Goal: Task Accomplishment & Management: Use online tool/utility

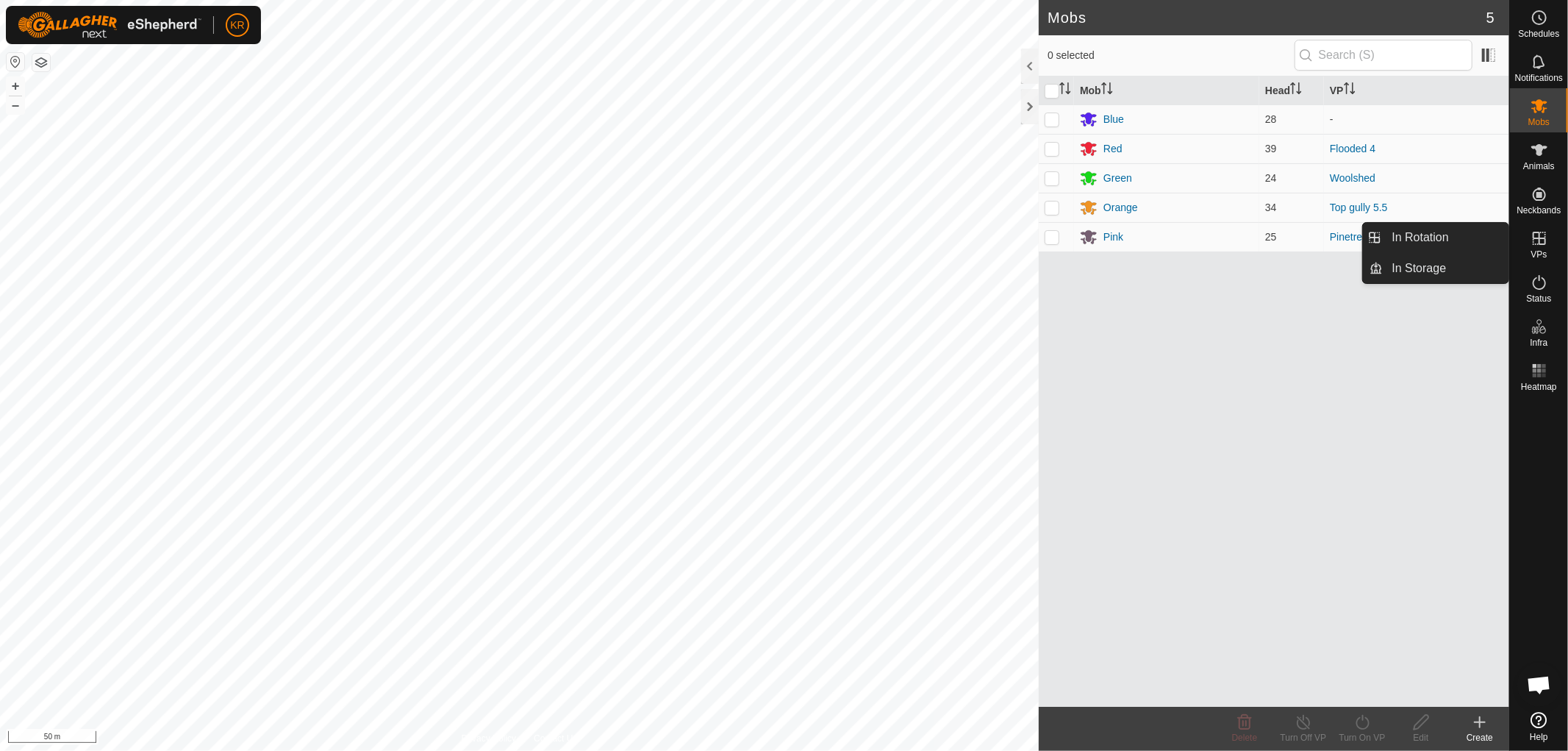
click at [1544, 252] on span "VPs" at bounding box center [1538, 254] width 16 height 9
click at [1445, 237] on link "In Rotation" at bounding box center [1446, 238] width 126 height 30
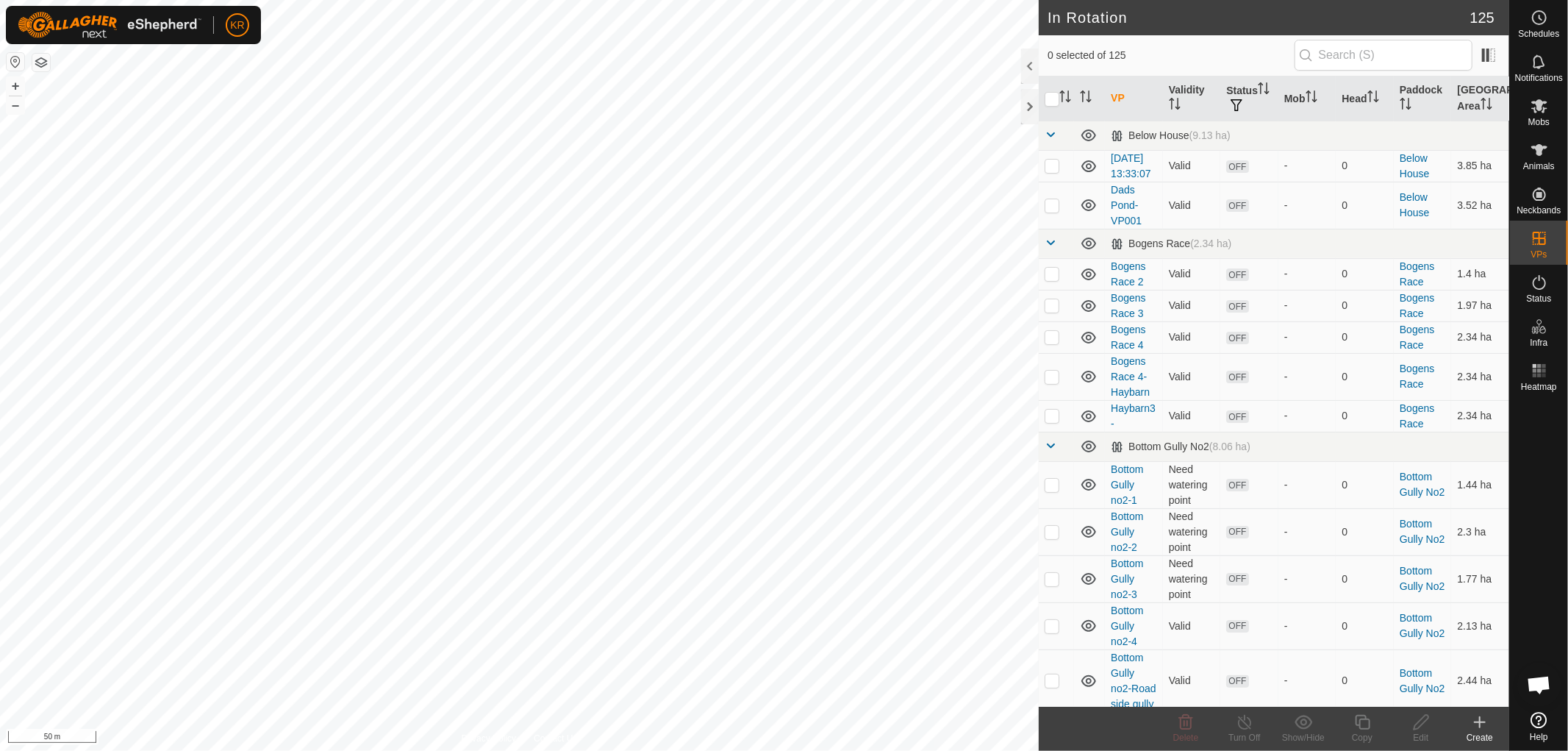
click at [1484, 721] on icon at bounding box center [1480, 722] width 18 height 18
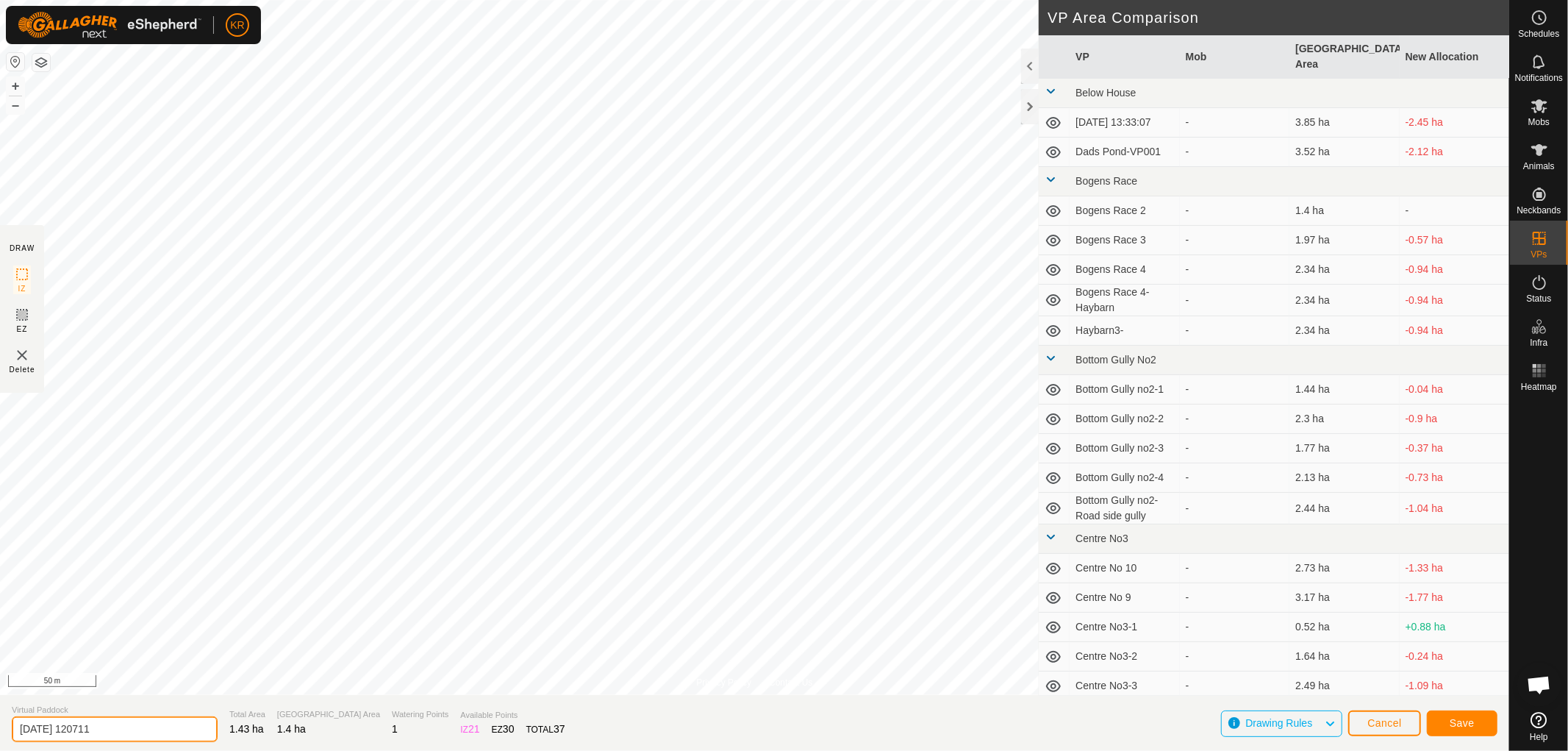
click at [118, 718] on input "2025-09-29 120711" at bounding box center [115, 729] width 206 height 26
type input "2"
type input "Kaiks 2"
click at [1472, 715] on button "Save" at bounding box center [1462, 723] width 70 height 26
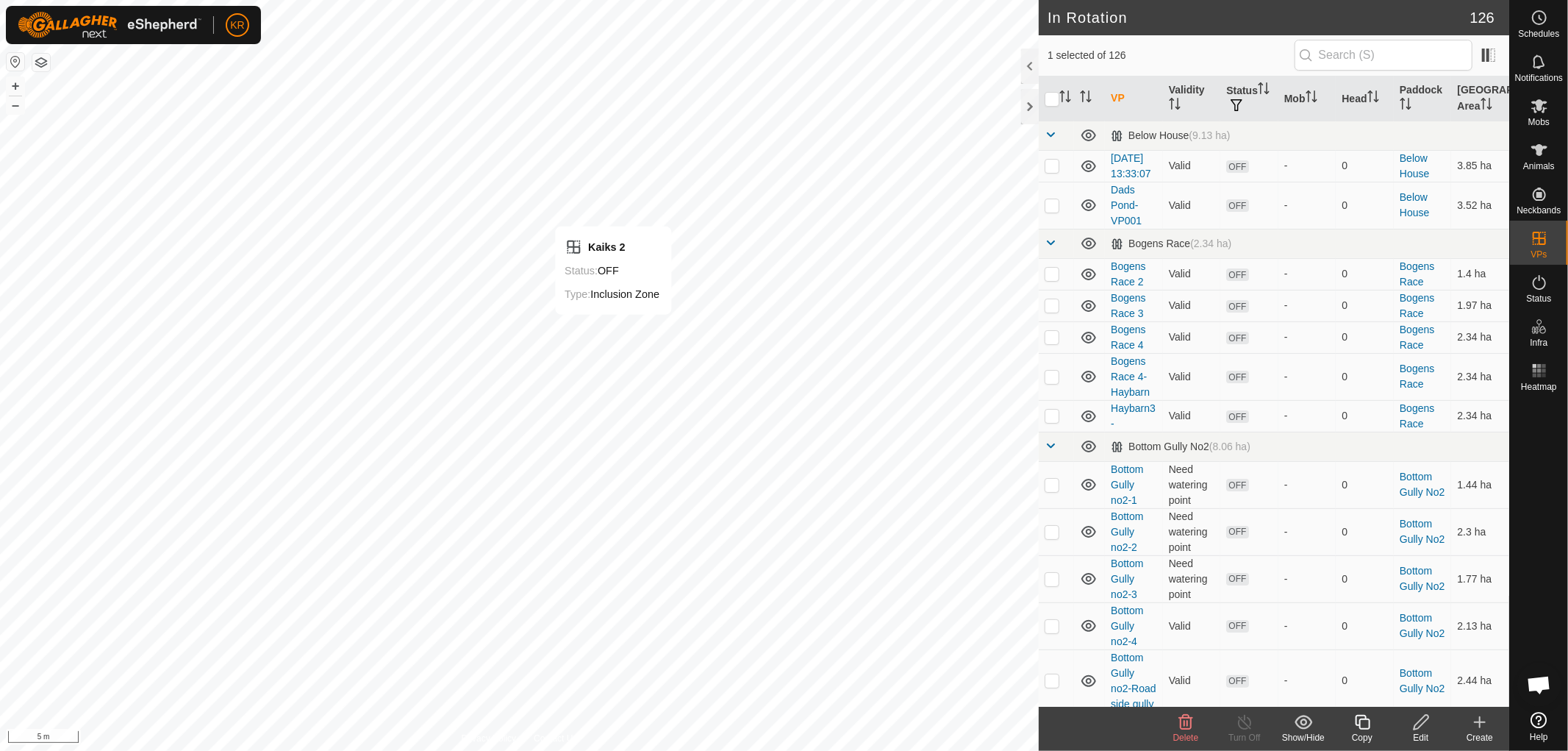
checkbox input "false"
click at [1541, 112] on icon at bounding box center [1539, 106] width 16 height 14
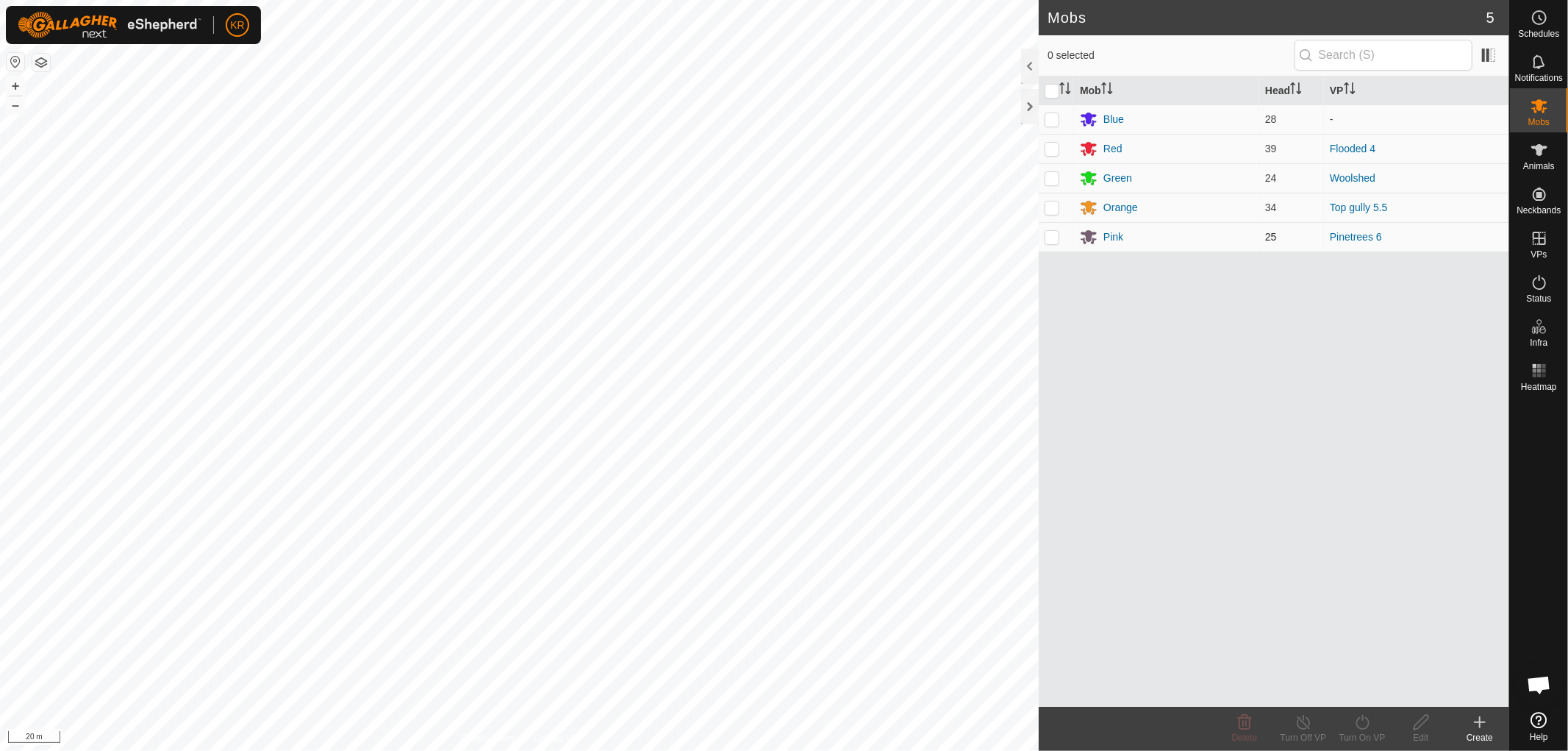
click at [1053, 236] on p-checkbox at bounding box center [1051, 237] width 15 height 12
checkbox input "true"
click at [1366, 729] on icon at bounding box center [1363, 722] width 19 height 18
click at [1363, 687] on link "Now" at bounding box center [1406, 689] width 146 height 30
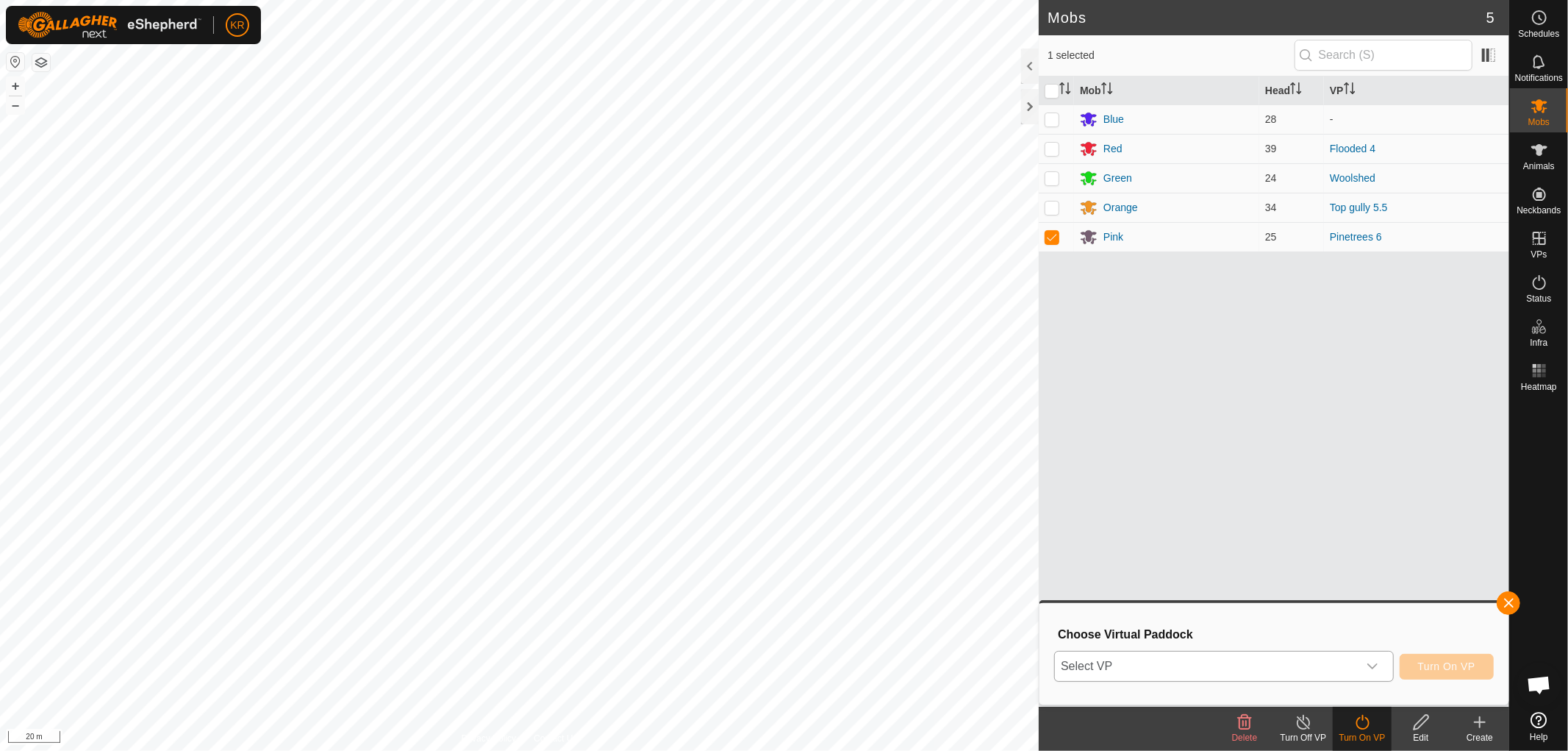
click at [1372, 663] on icon "dropdown trigger" at bounding box center [1373, 667] width 12 height 12
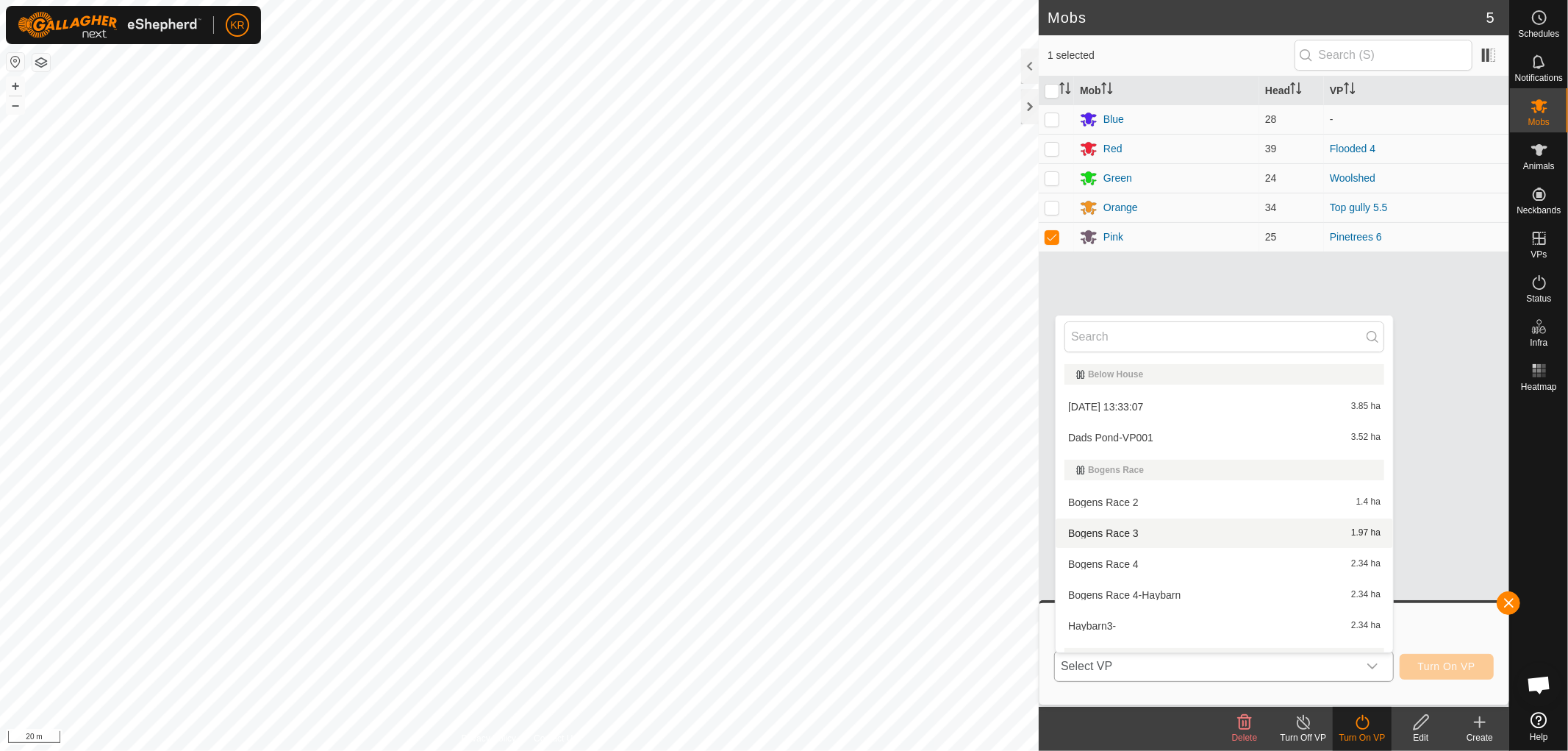
click at [1259, 539] on li "Bogens Race 3 1.97 ha" at bounding box center [1224, 534] width 337 height 30
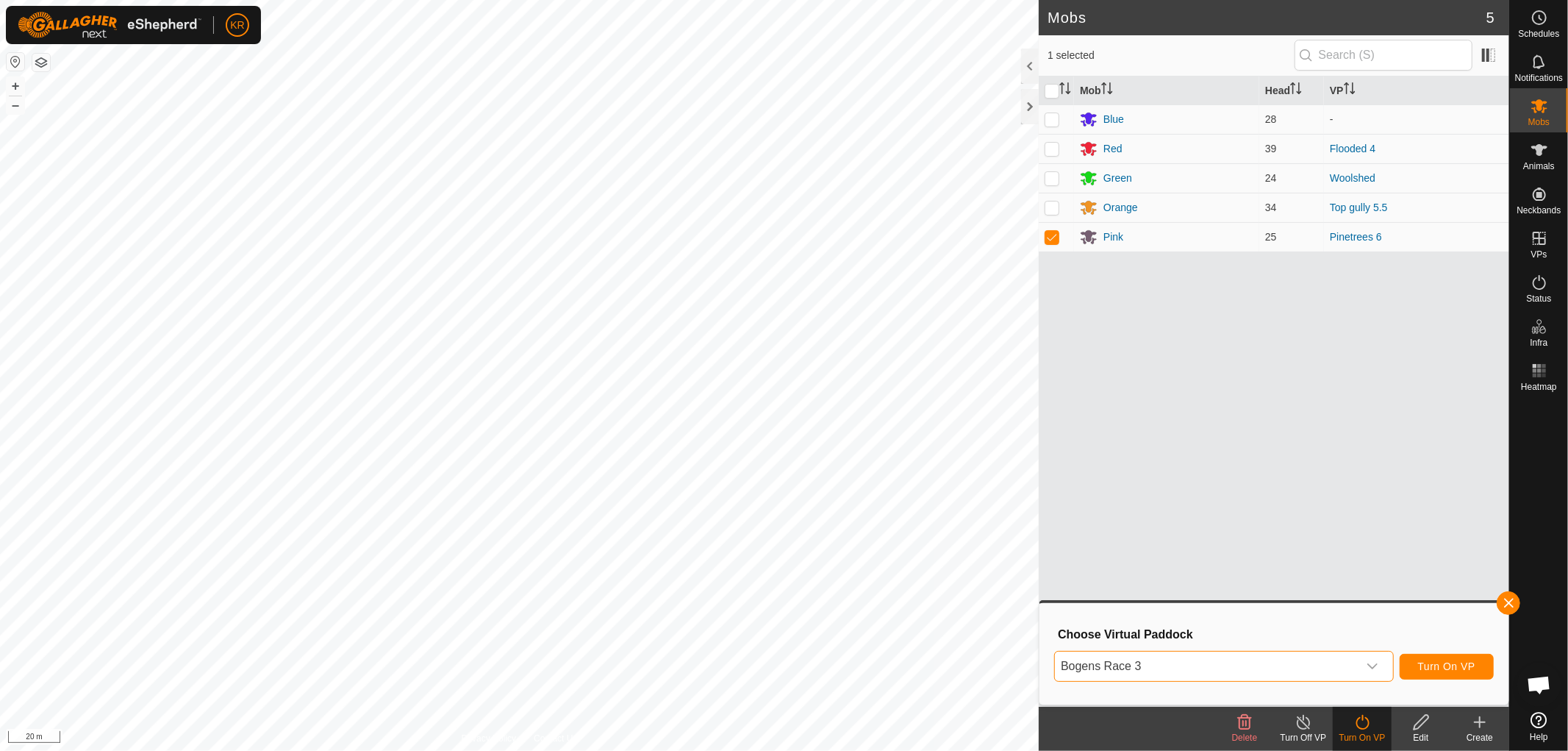
click at [1375, 663] on icon "dropdown trigger" at bounding box center [1373, 667] width 12 height 12
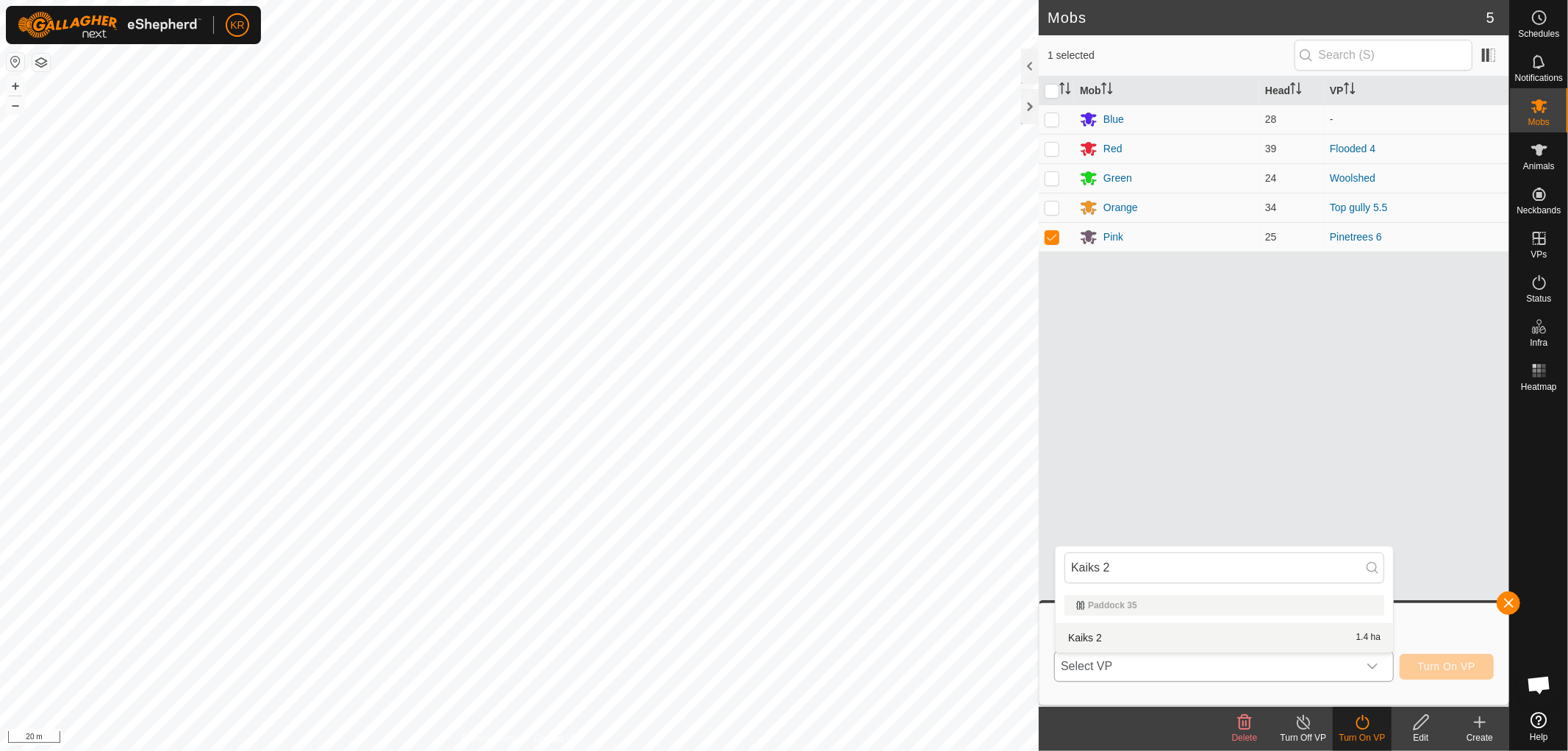
type input "Kaiks 2"
click at [1126, 635] on li "Kaiks 2 1.4 ha" at bounding box center [1224, 638] width 337 height 30
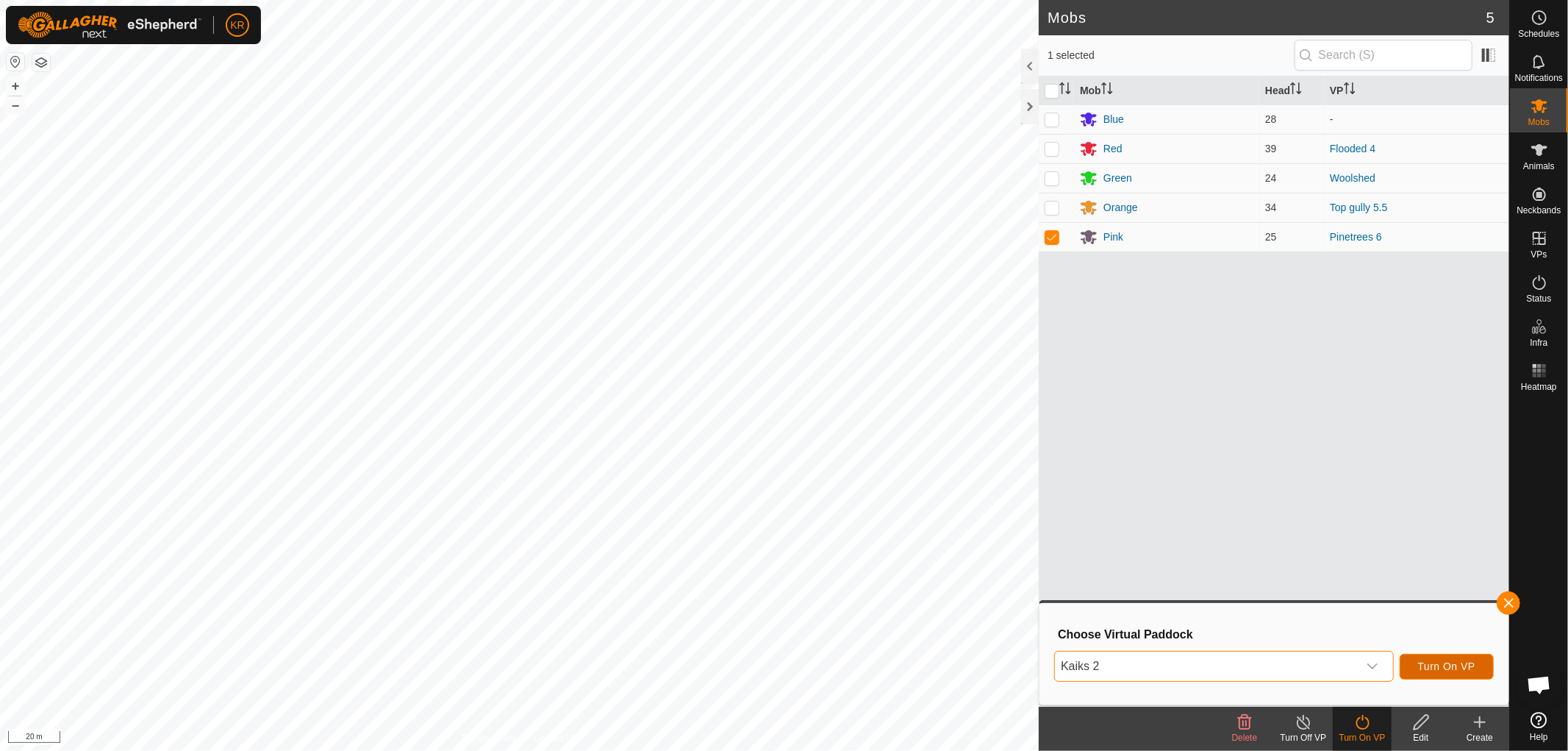
click at [1442, 657] on button "Turn On VP" at bounding box center [1446, 667] width 94 height 26
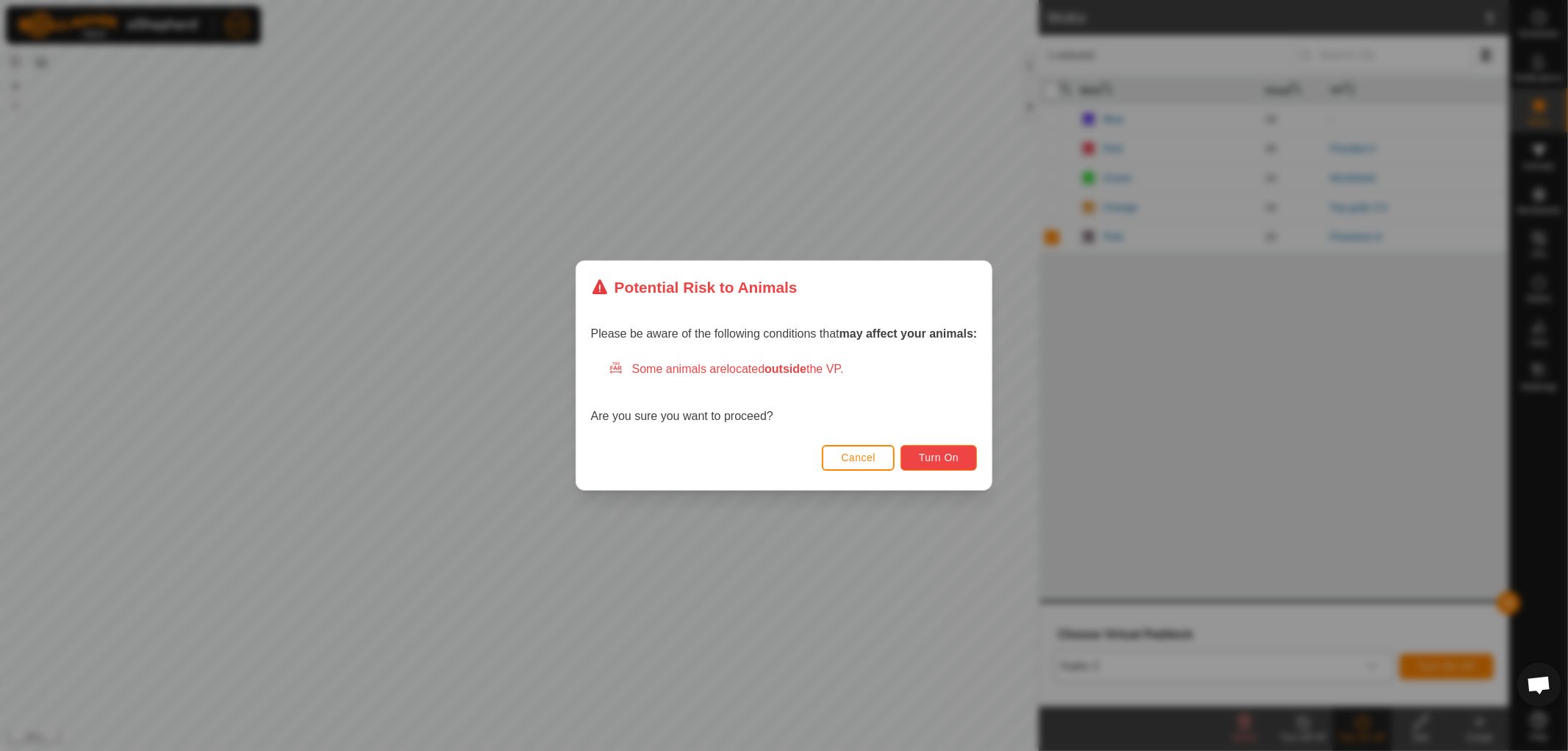
click at [959, 463] on button "Turn On" at bounding box center [938, 457] width 76 height 26
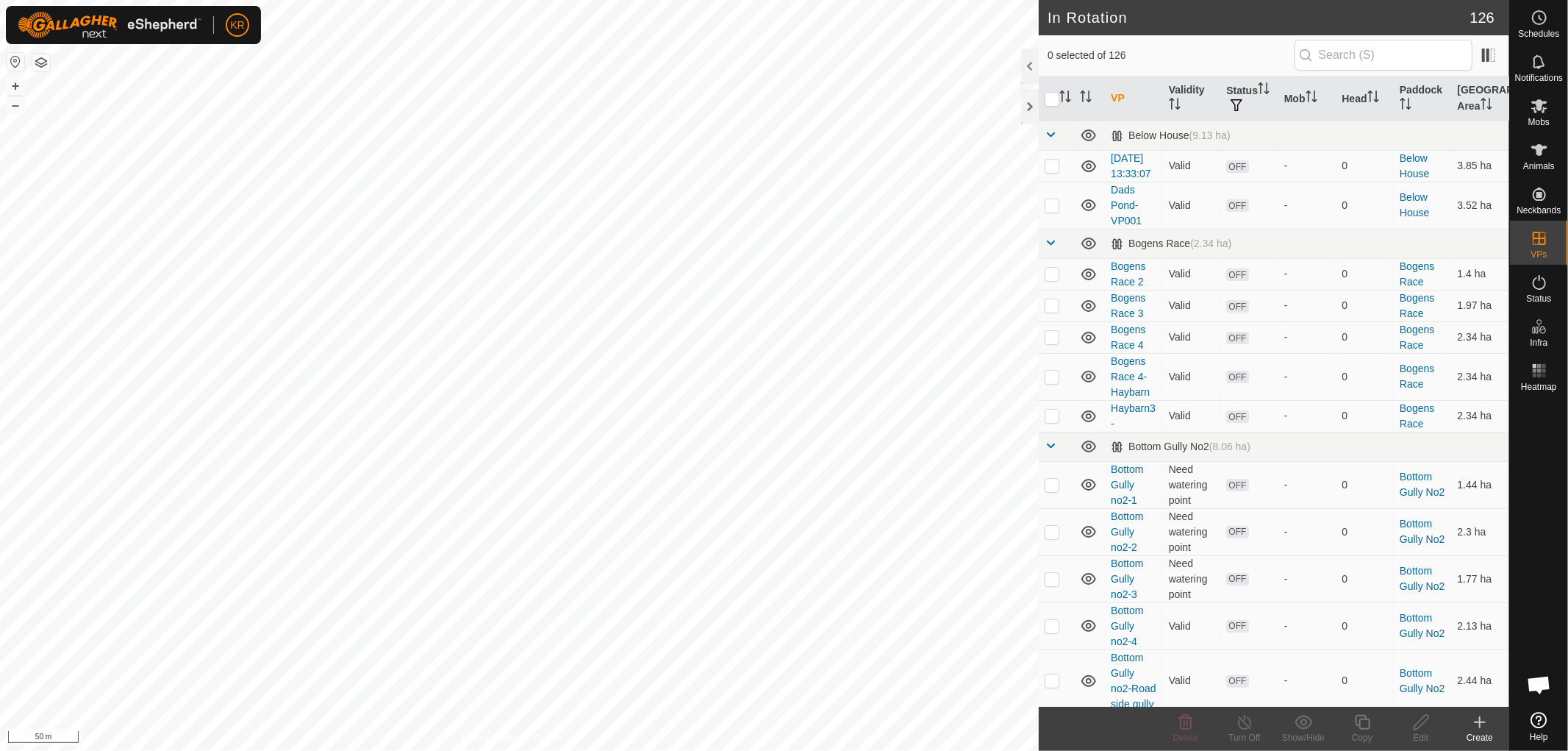
click at [1479, 717] on icon at bounding box center [1480, 722] width 18 height 18
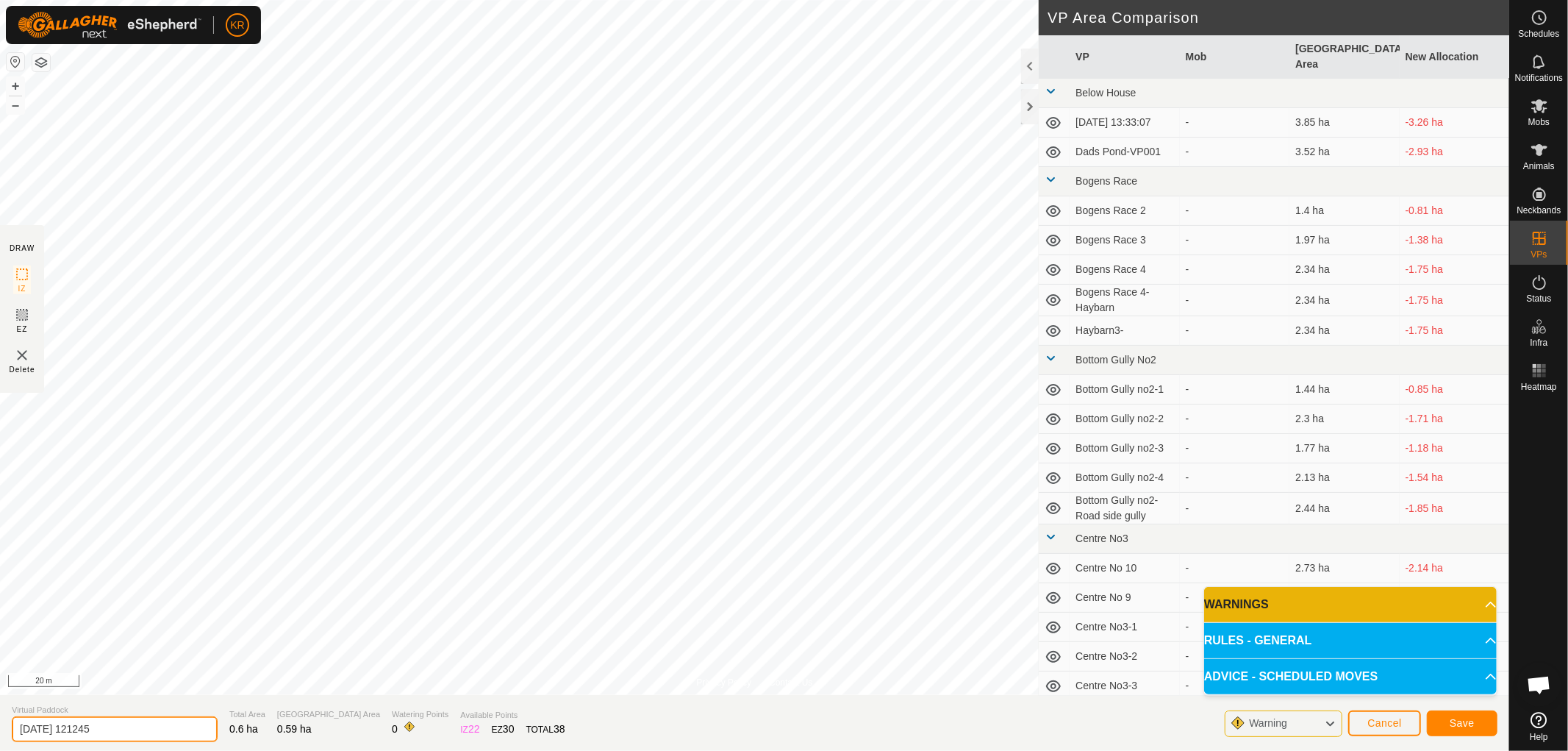
click at [133, 723] on input "2025-09-29 121245" at bounding box center [115, 729] width 206 height 26
type input "2"
type input "Populars 1"
click at [1453, 724] on span "Save" at bounding box center [1462, 723] width 25 height 12
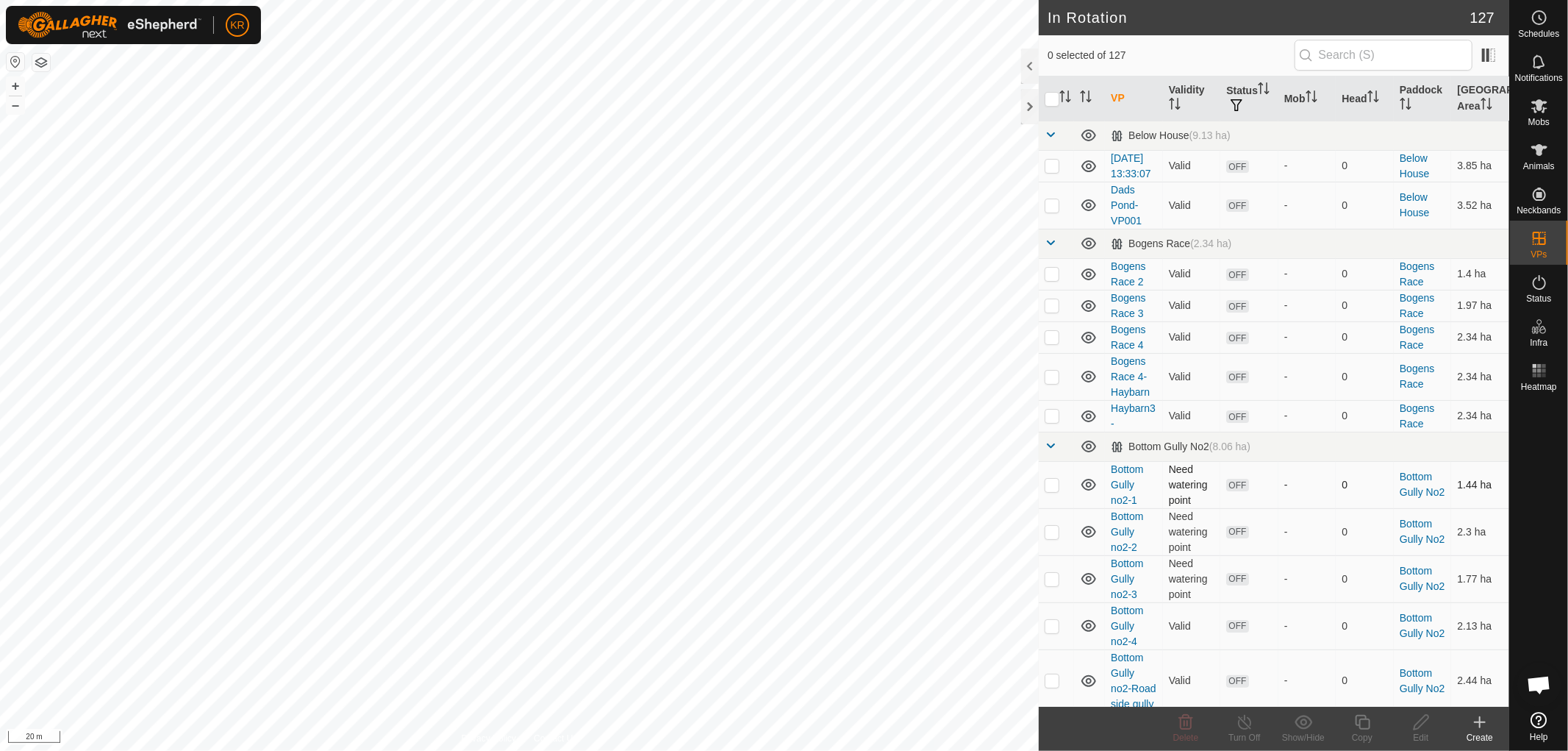
checkbox input "true"
click at [1420, 722] on icon at bounding box center [1421, 722] width 19 height 18
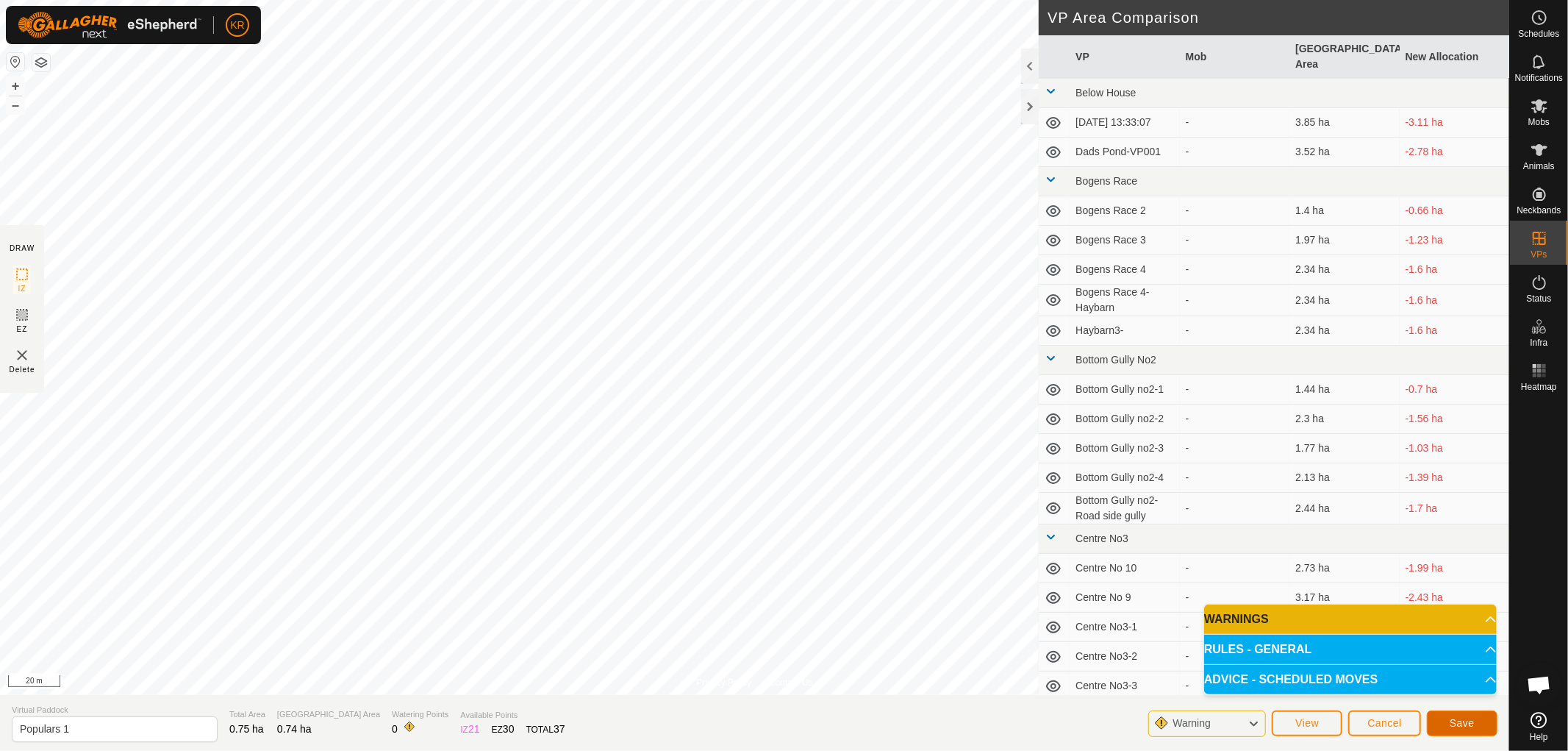
click at [1456, 724] on span "Save" at bounding box center [1462, 723] width 25 height 12
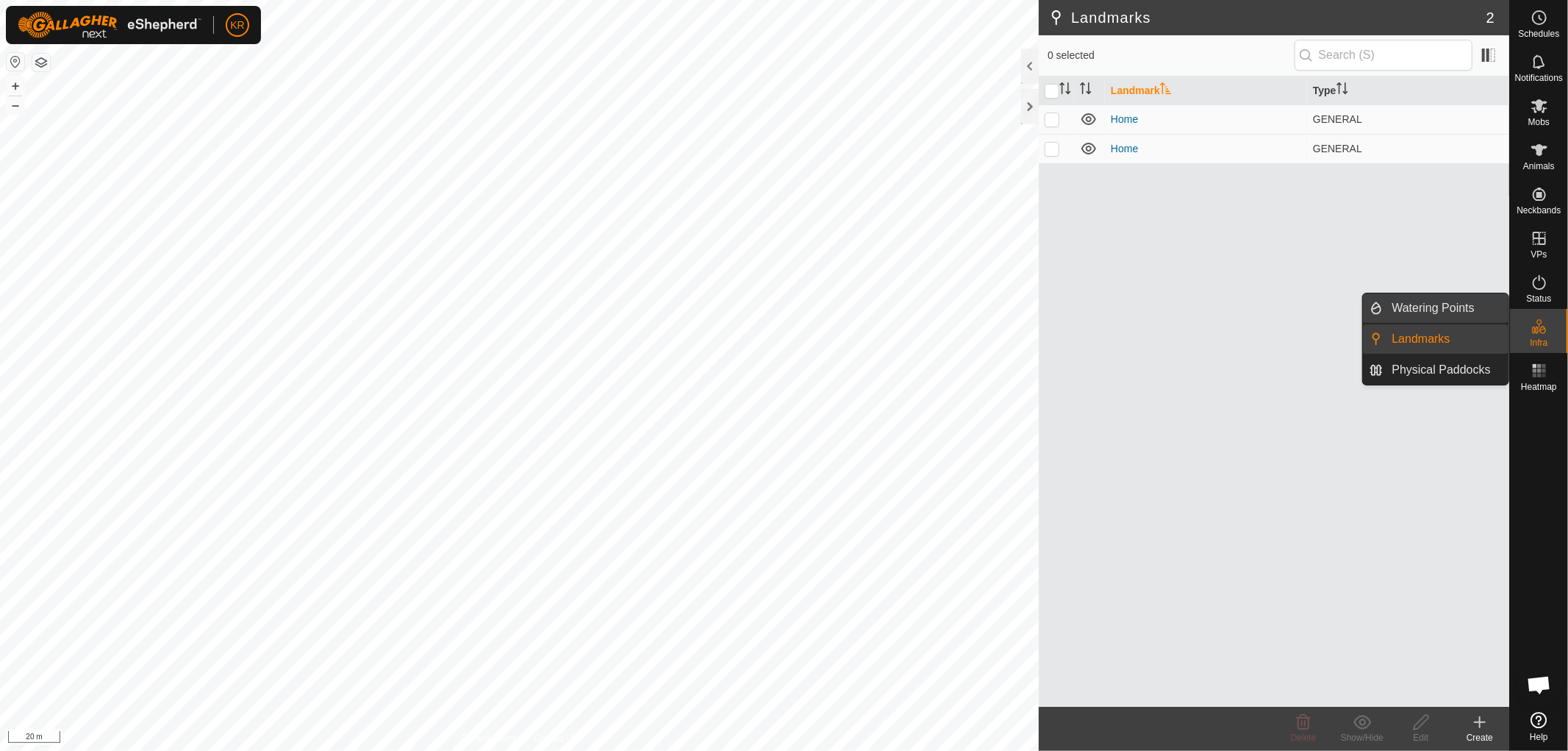
click at [1462, 308] on link "Watering Points" at bounding box center [1446, 309] width 126 height 30
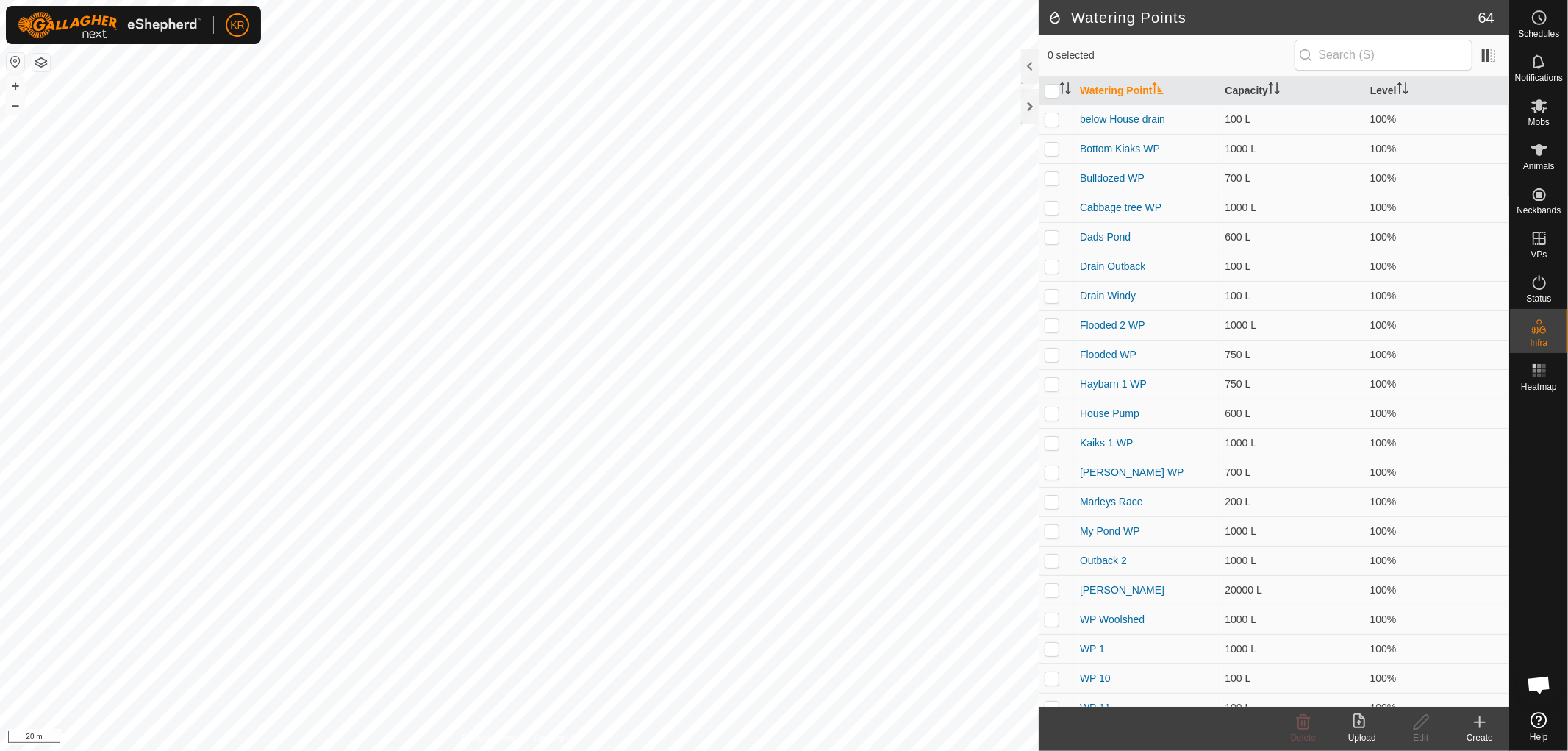
click at [1479, 714] on icon at bounding box center [1480, 722] width 18 height 18
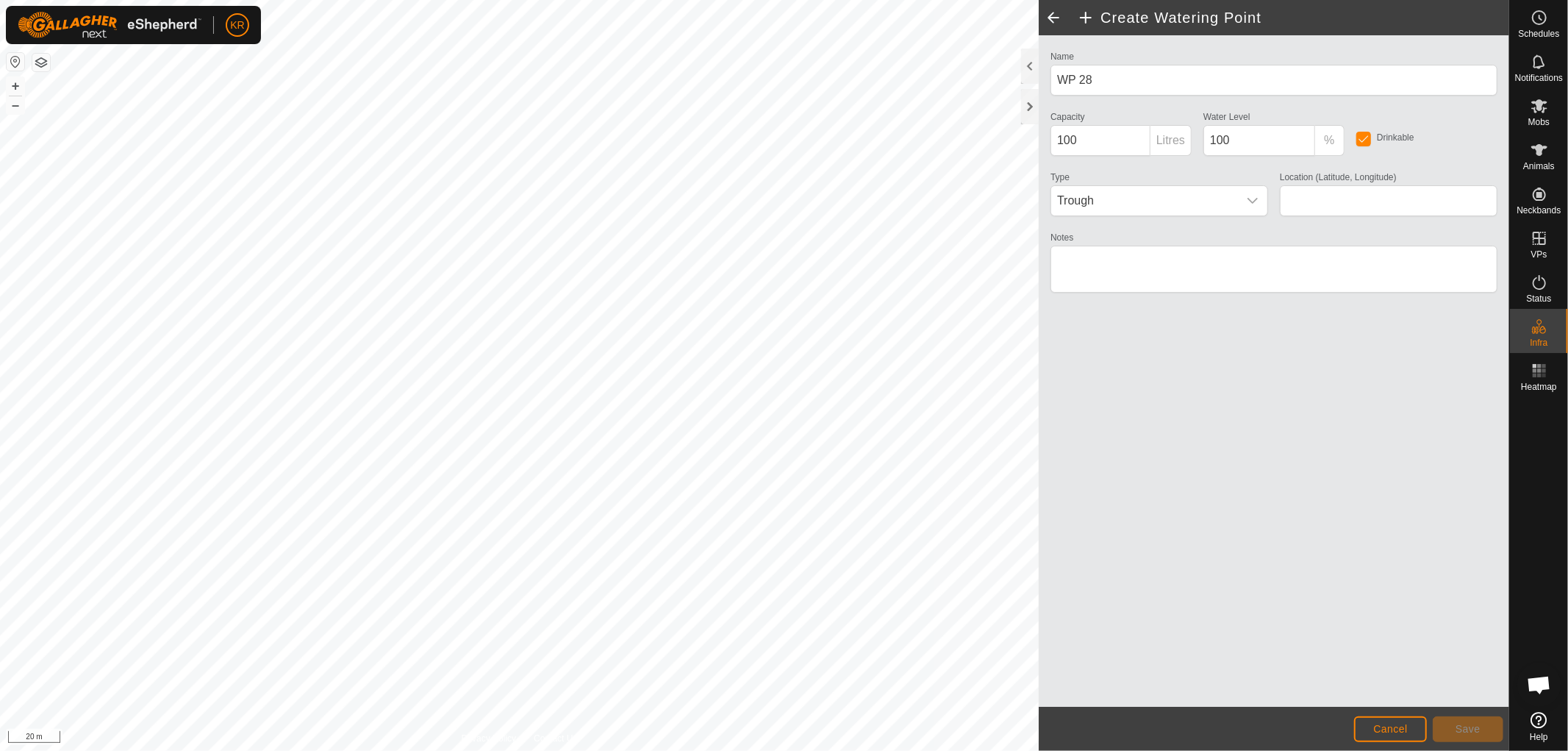
type input "-37.423946, 175.033955"
click at [1472, 729] on span "Save" at bounding box center [1468, 729] width 25 height 12
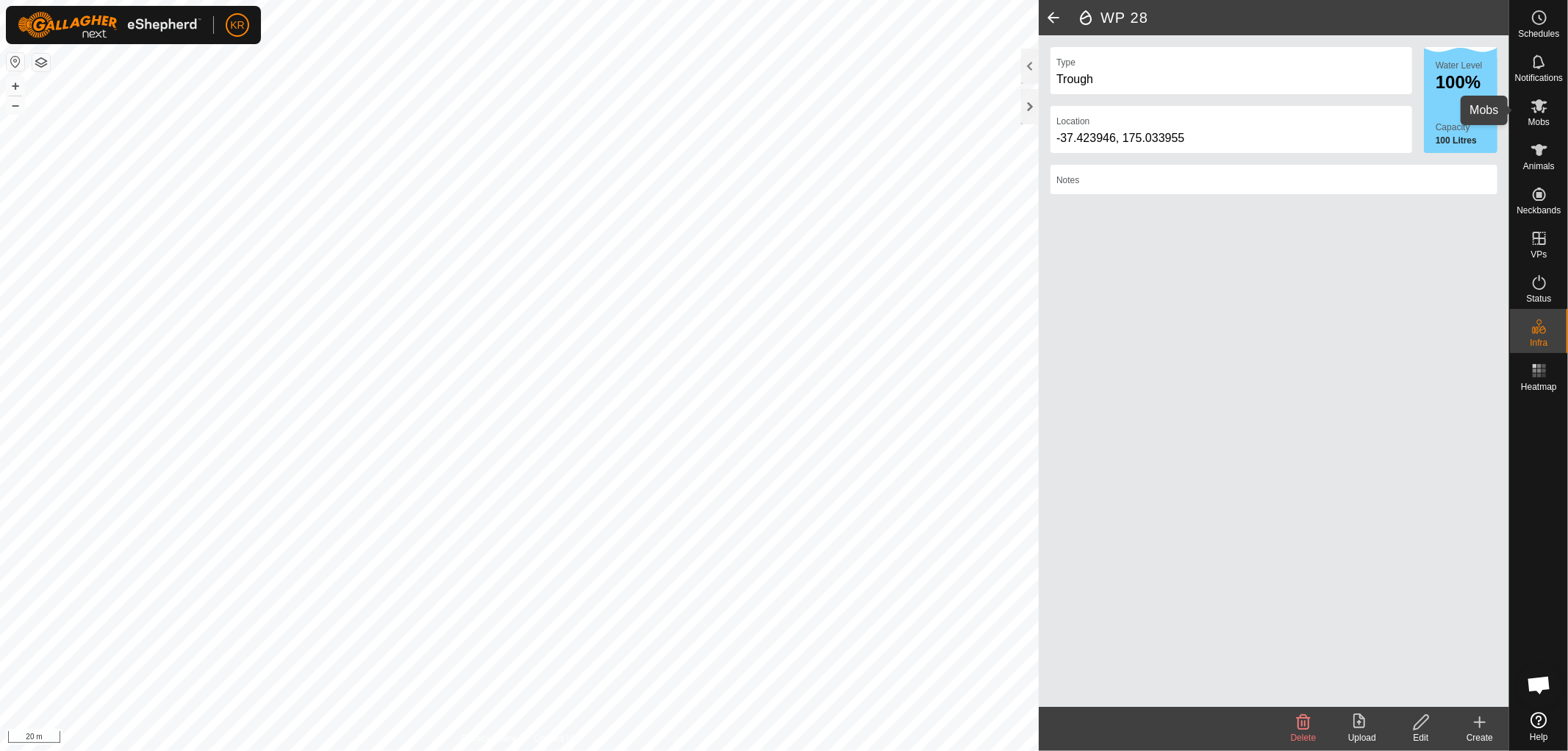
click at [1542, 113] on icon at bounding box center [1539, 106] width 18 height 18
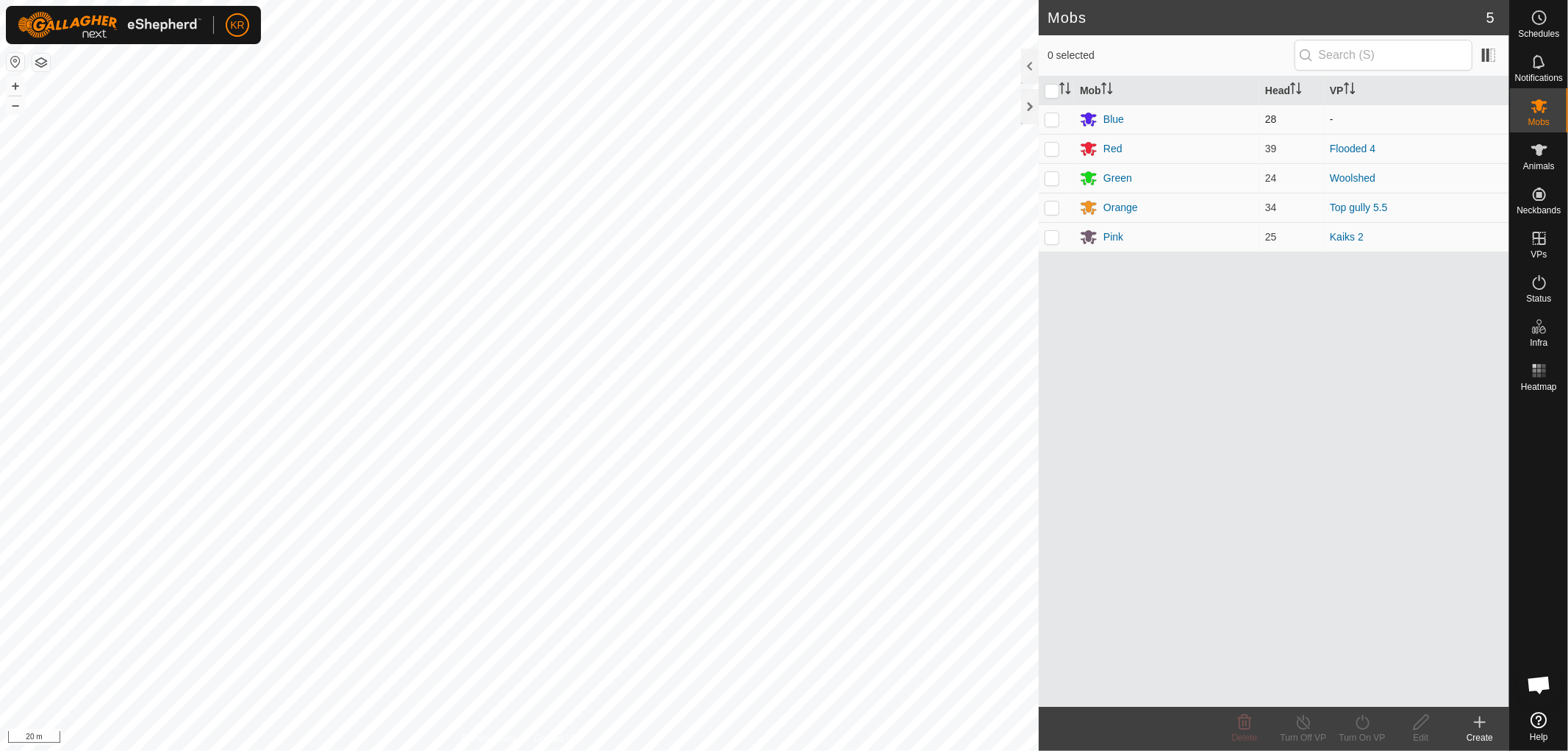
click at [1049, 115] on p-checkbox at bounding box center [1051, 119] width 15 height 12
checkbox input "true"
click at [1363, 723] on icon at bounding box center [1363, 722] width 19 height 18
click at [1363, 687] on link "Now" at bounding box center [1406, 689] width 146 height 30
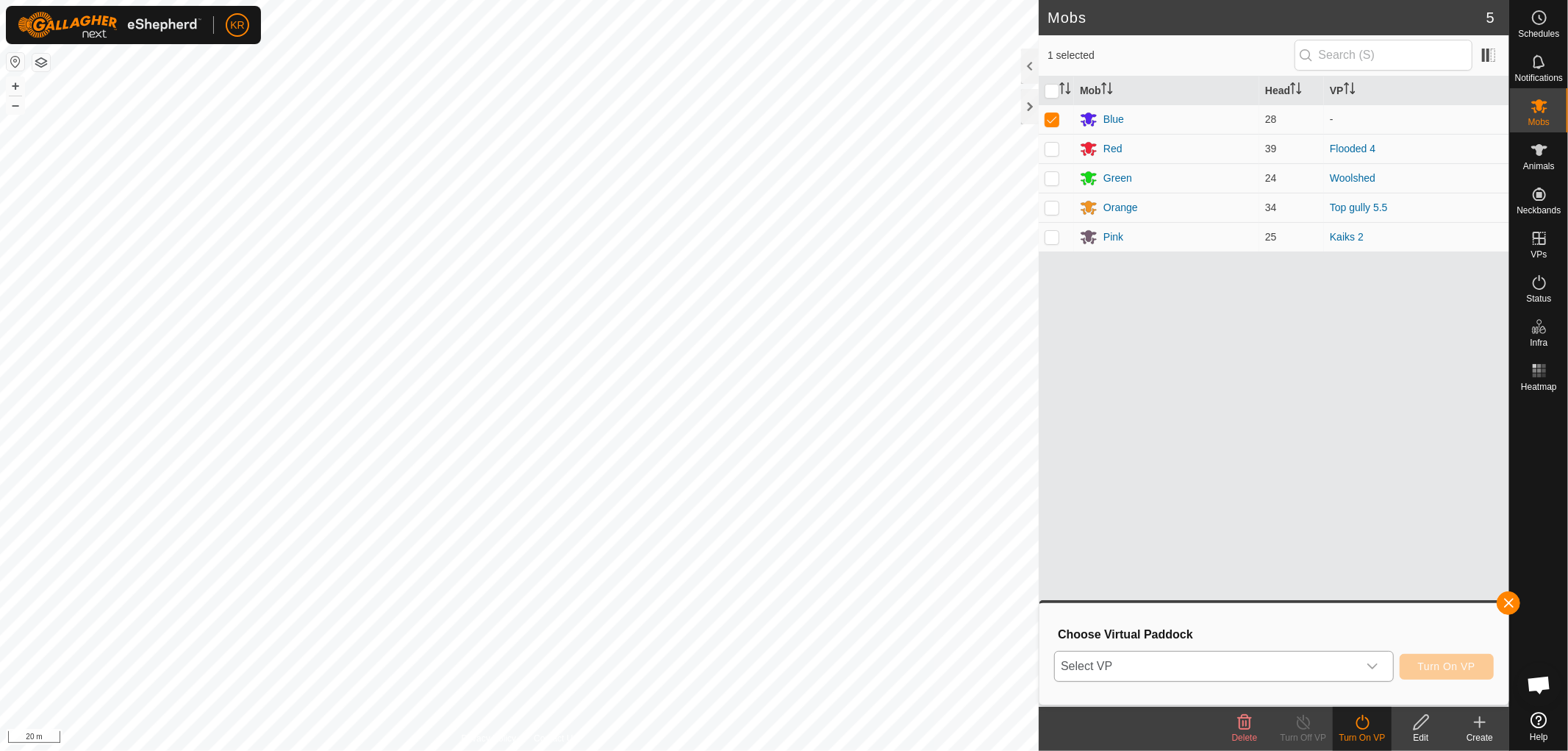
click at [1362, 665] on div "dropdown trigger" at bounding box center [1373, 667] width 30 height 30
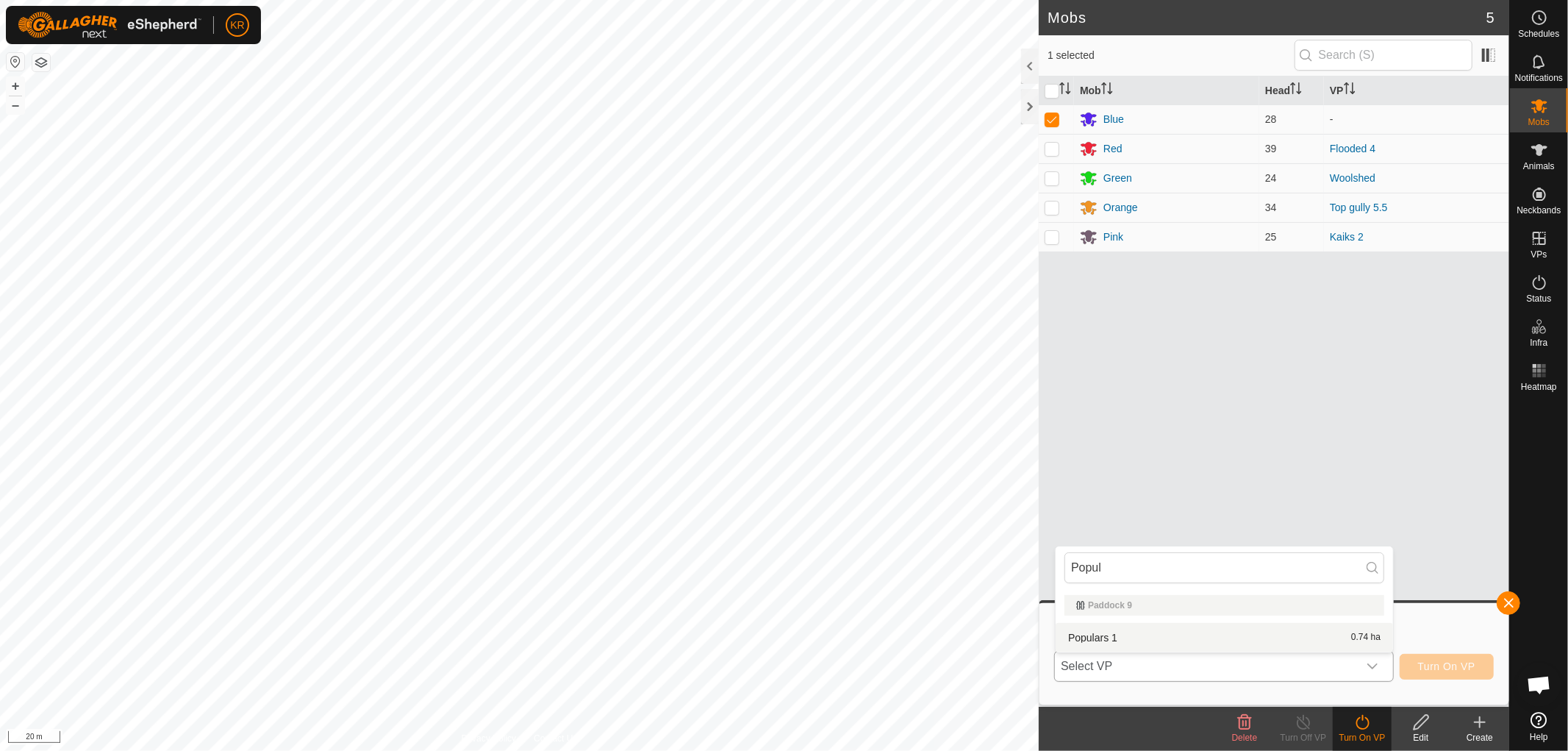
type input "Popul"
click at [1093, 633] on li "Populars 1 0.74 ha" at bounding box center [1224, 638] width 337 height 30
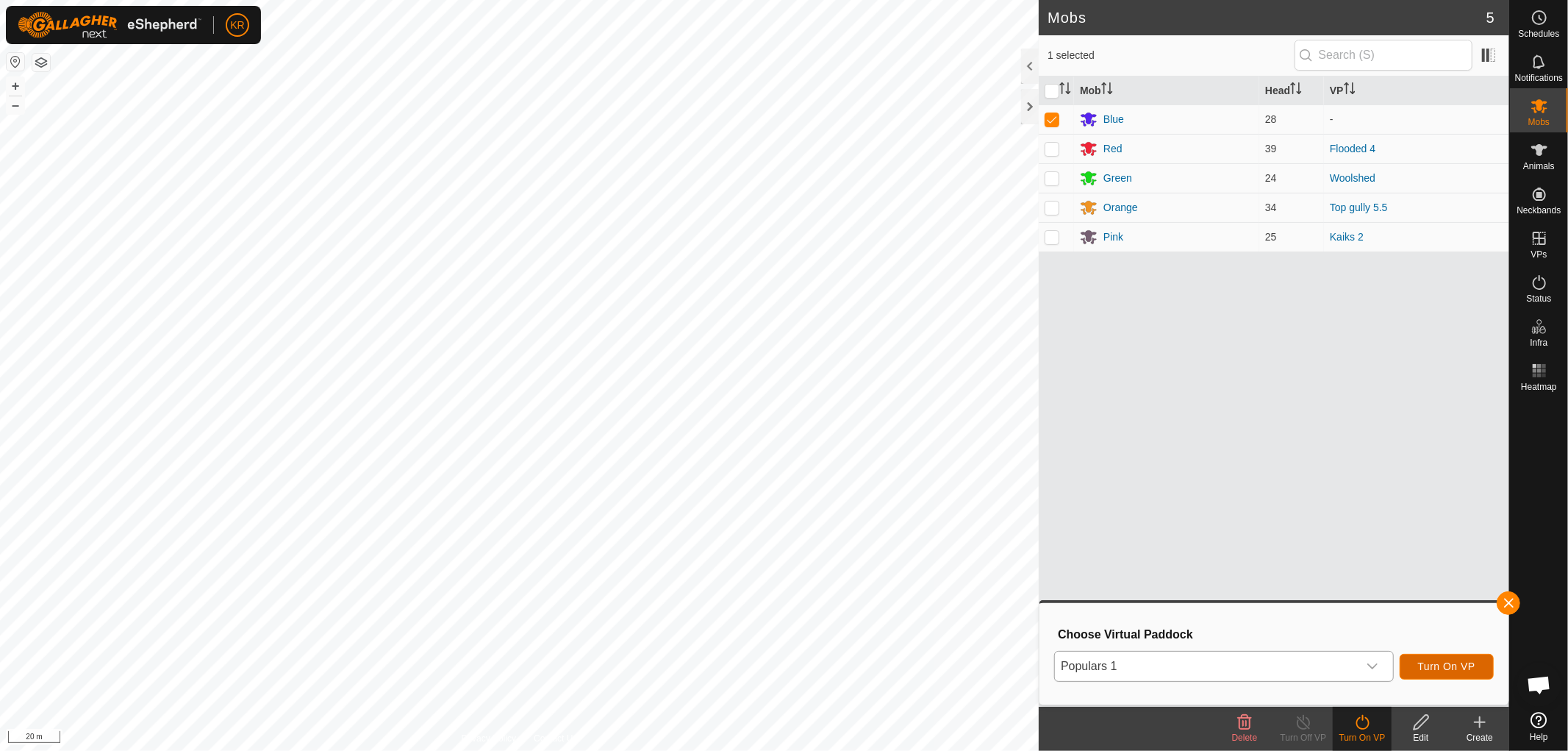
click at [1442, 659] on button "Turn On VP" at bounding box center [1446, 667] width 94 height 26
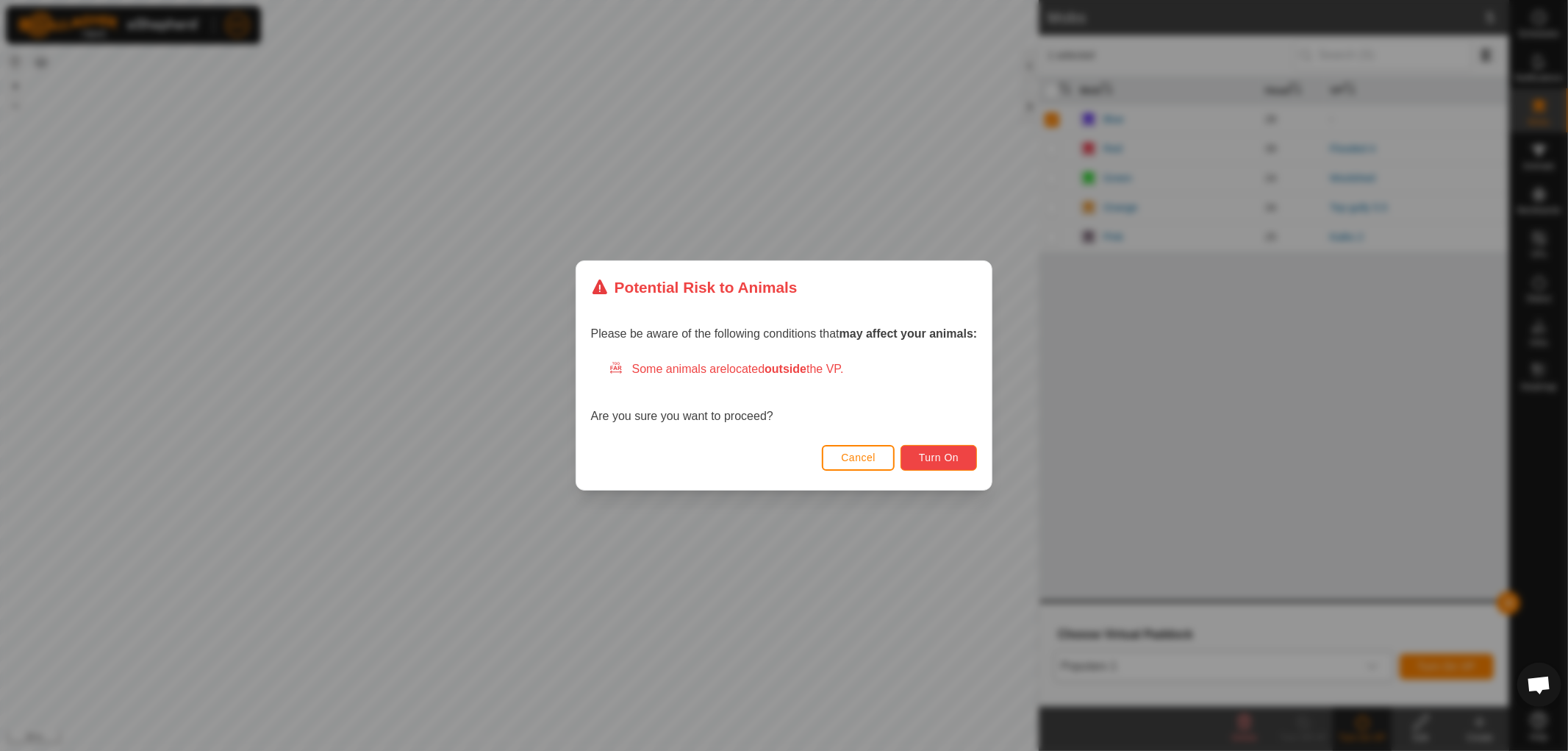
click at [932, 449] on button "Turn On" at bounding box center [938, 457] width 76 height 26
